Goal: Information Seeking & Learning: Find specific page/section

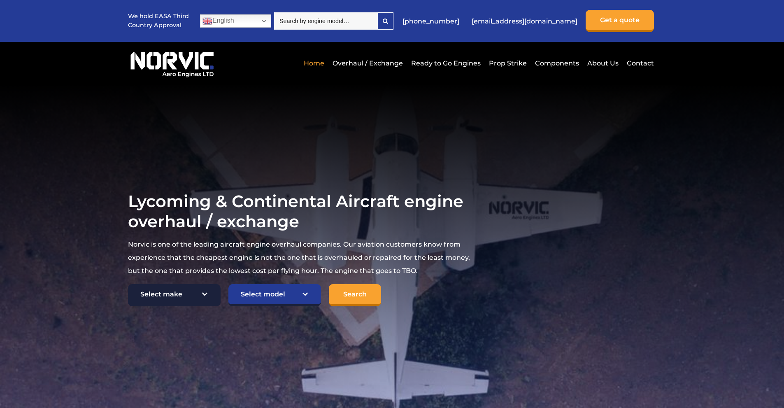
click at [184, 294] on select "Select make TCM Continental Lycoming" at bounding box center [174, 295] width 93 height 22
select select "Lycoming"
click at [128, 285] on select "Select make TCM Continental Lycoming" at bounding box center [174, 295] width 93 height 22
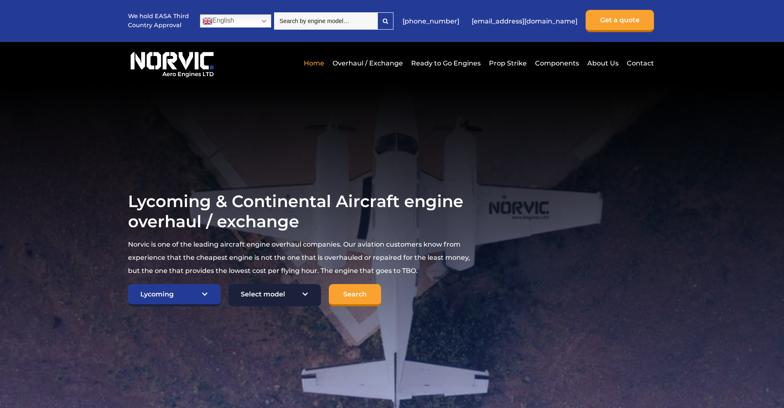
click at [292, 295] on select "Select model American Champion 7KCAB Bellanca Citabria IO-320-E2A Beech 23 Musk…" at bounding box center [275, 295] width 93 height 22
select select "759"
click at [229, 285] on select "Select model American Champion 7KCAB Bellanca Citabria IO-320-E2A Beech 23 Musk…" at bounding box center [275, 295] width 93 height 22
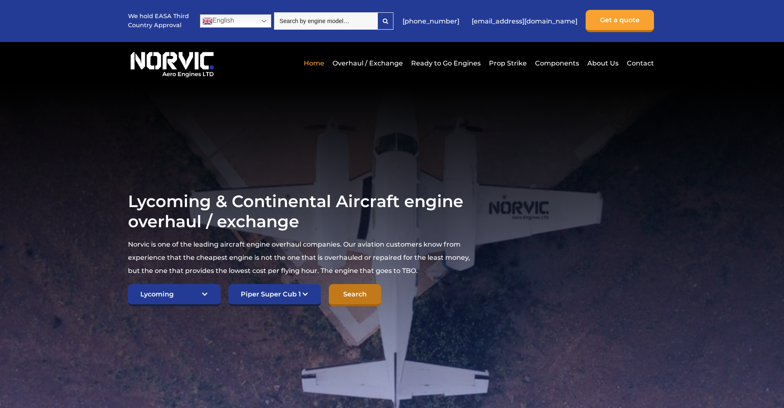
click at [356, 296] on input "Search" at bounding box center [355, 295] width 52 height 22
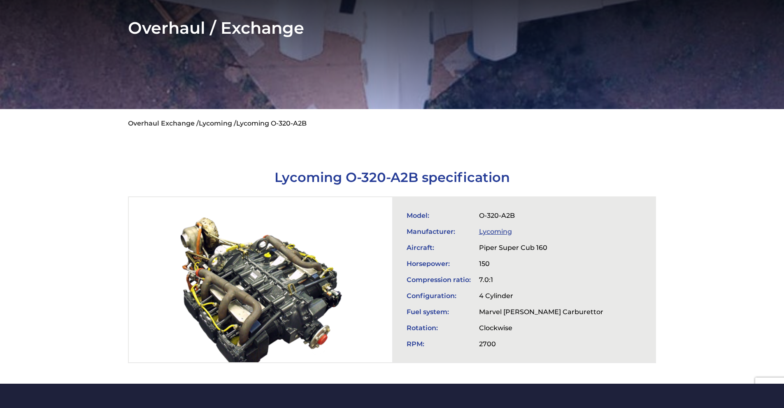
scroll to position [124, 0]
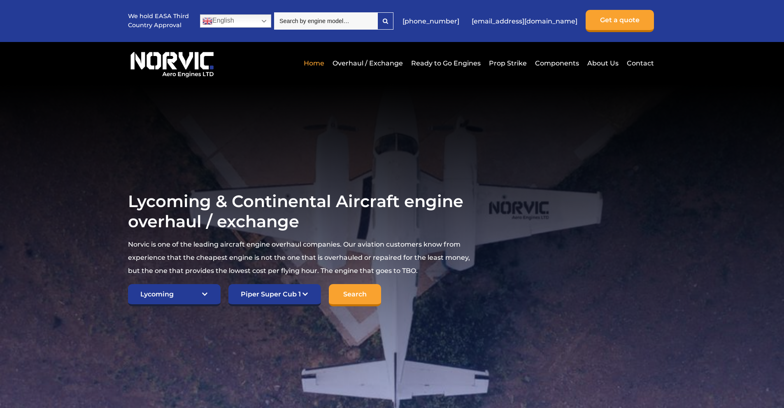
select select "Lycoming"
select select "759"
click at [443, 59] on link "Ready to Go Engines" at bounding box center [446, 63] width 74 height 20
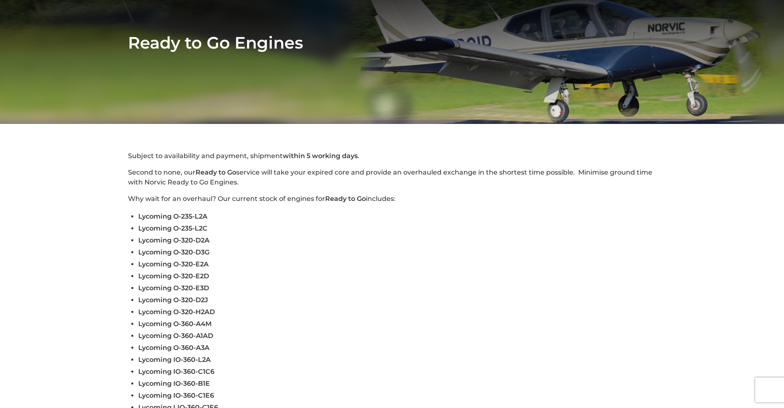
scroll to position [124, 0]
